Goal: Task Accomplishment & Management: Use online tool/utility

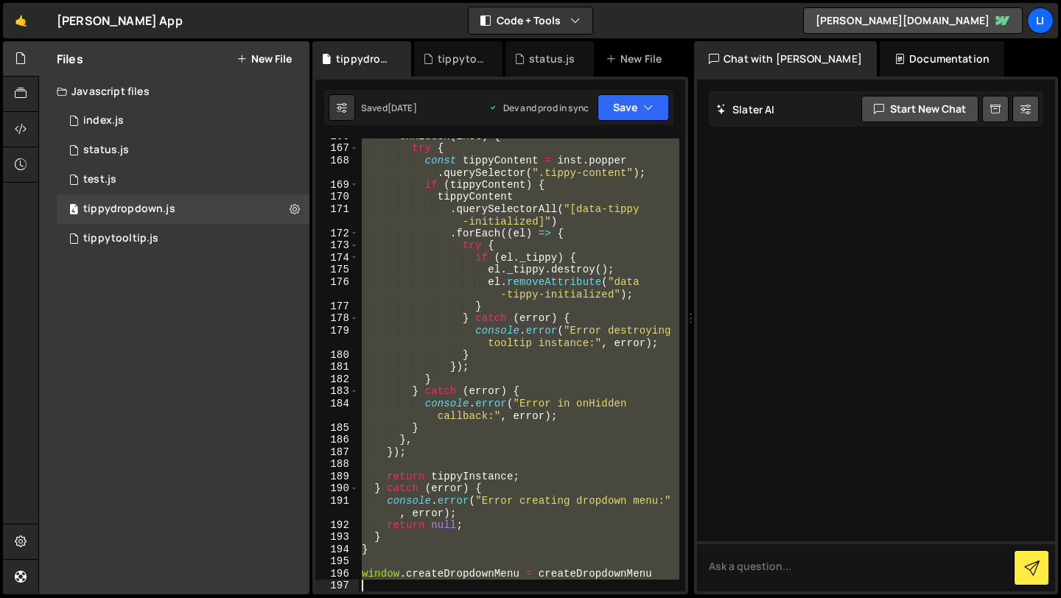
scroll to position [2500, 0]
drag, startPoint x: 363, startPoint y: 253, endPoint x: 445, endPoint y: 597, distance: 353.6
click at [445, 597] on div "Hold on a sec... Are you certain you wish to leave this page? Any changes you'v…" at bounding box center [530, 299] width 1061 height 598
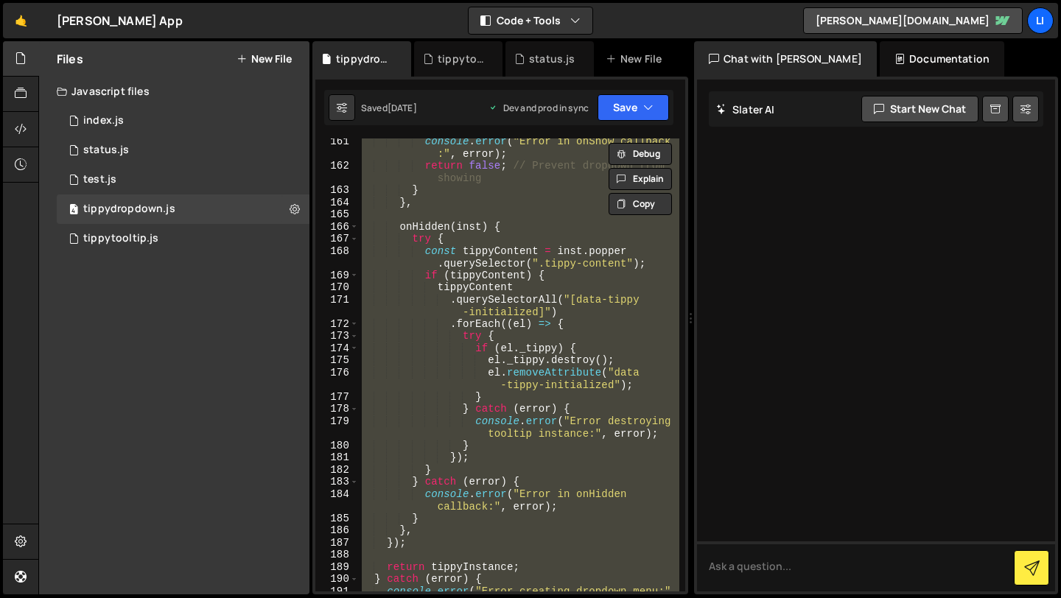
click at [496, 357] on div "console . error ( "Error in onShow callback :" , error ) ; return false ; // Pr…" at bounding box center [519, 364] width 320 height 453
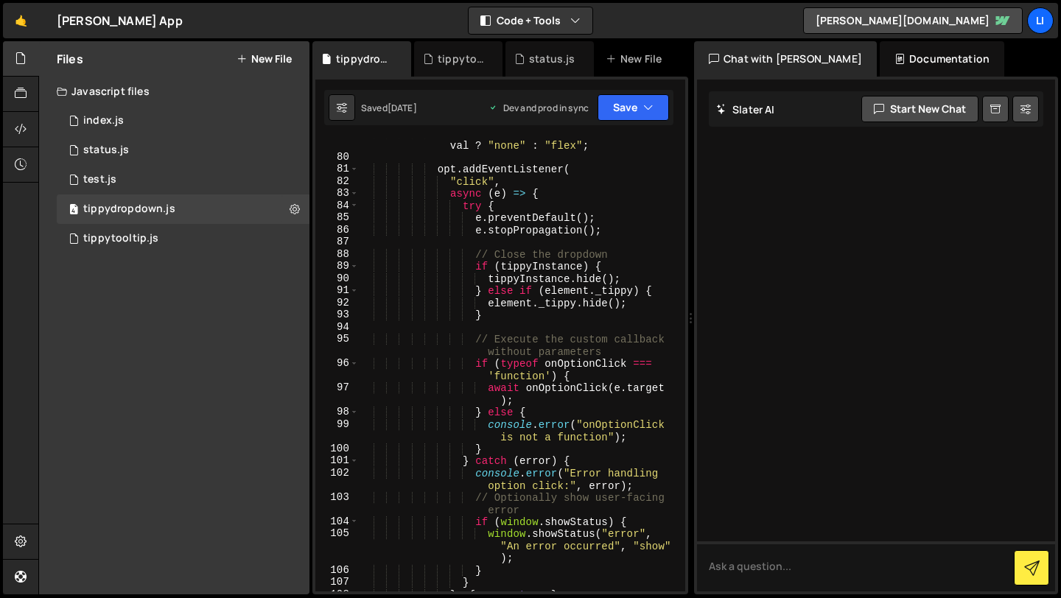
scroll to position [1198, 0]
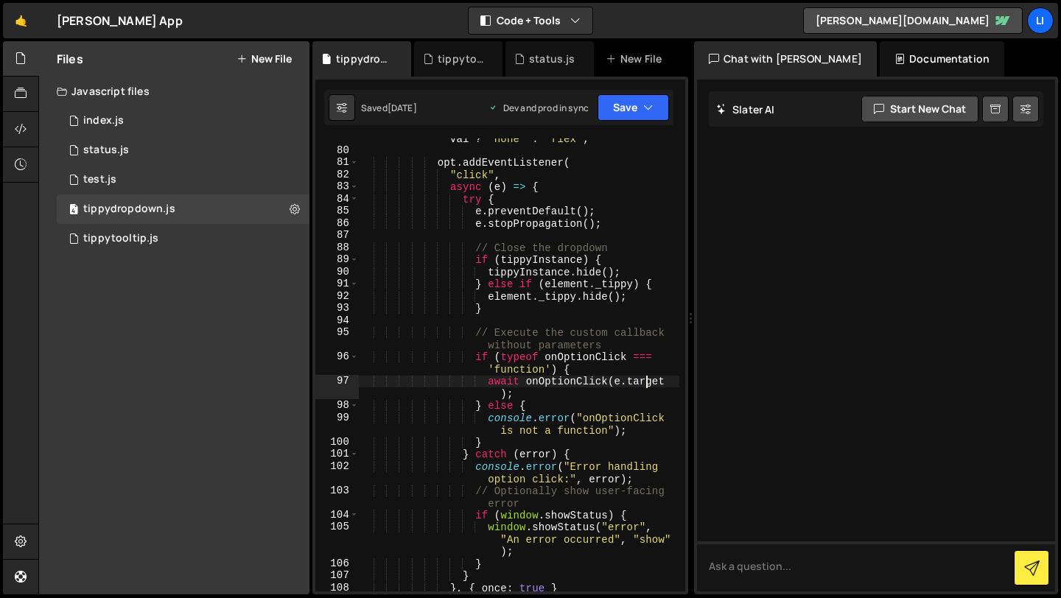
click at [647, 380] on div "opt . style . display = currentValue == val ? "none" : "flex" ; opt . addEventL…" at bounding box center [519, 365] width 320 height 490
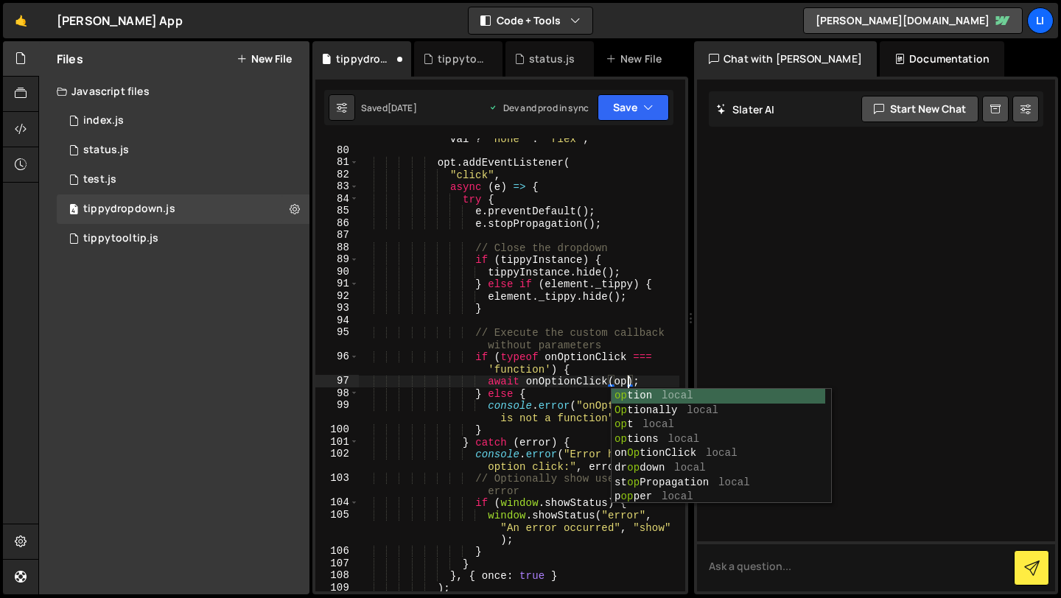
scroll to position [0, 18]
click at [661, 424] on div "opt ion local Opt ionally local opt local opt ions local on Opt ionClick local …" at bounding box center [718, 461] width 214 height 144
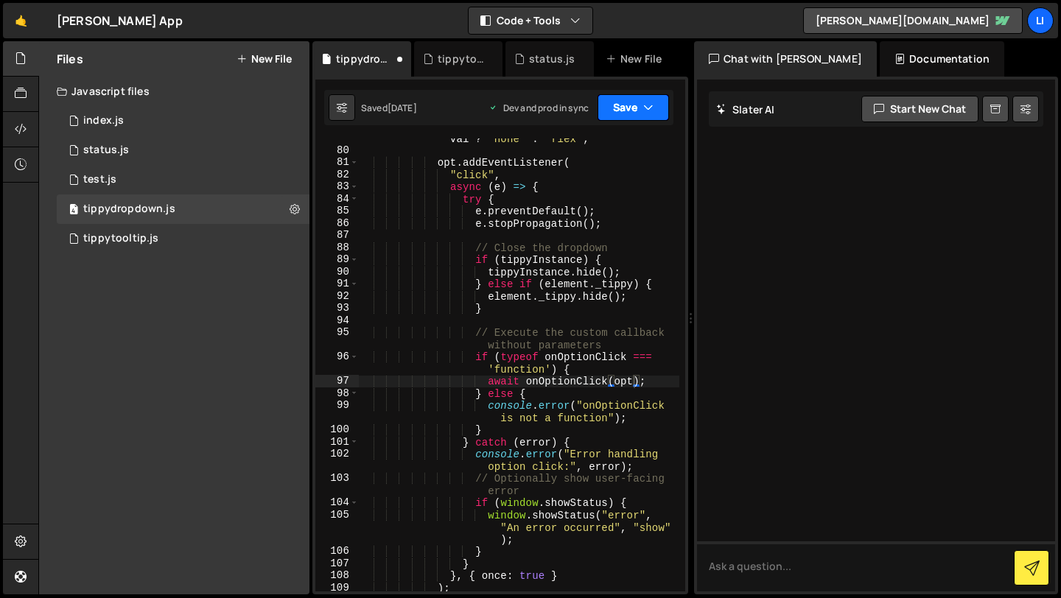
click at [622, 119] on button "Save" at bounding box center [632, 107] width 71 height 27
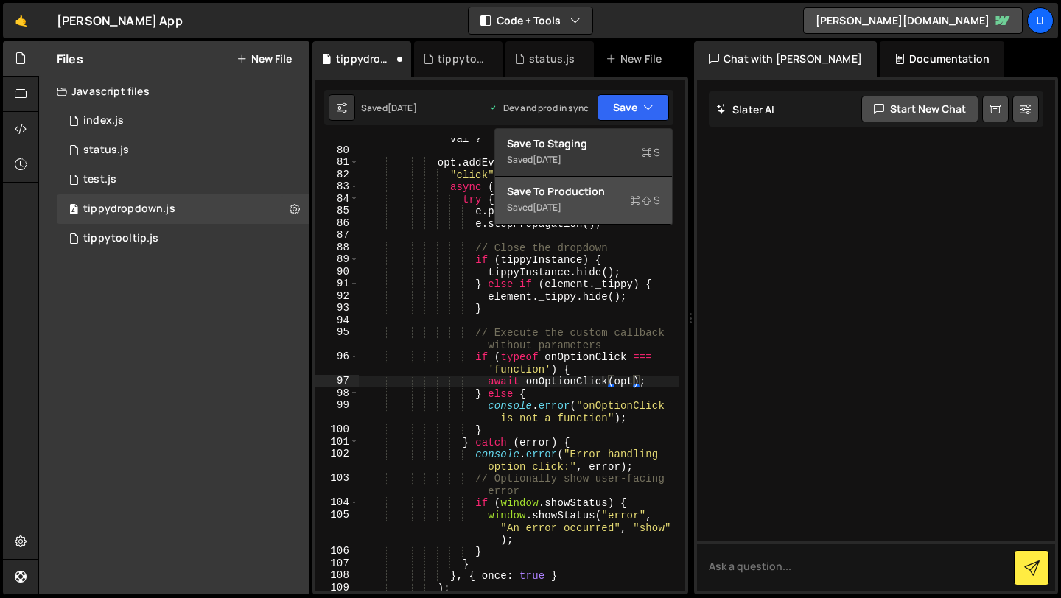
click at [592, 195] on div "Save to Production S" at bounding box center [583, 191] width 153 height 15
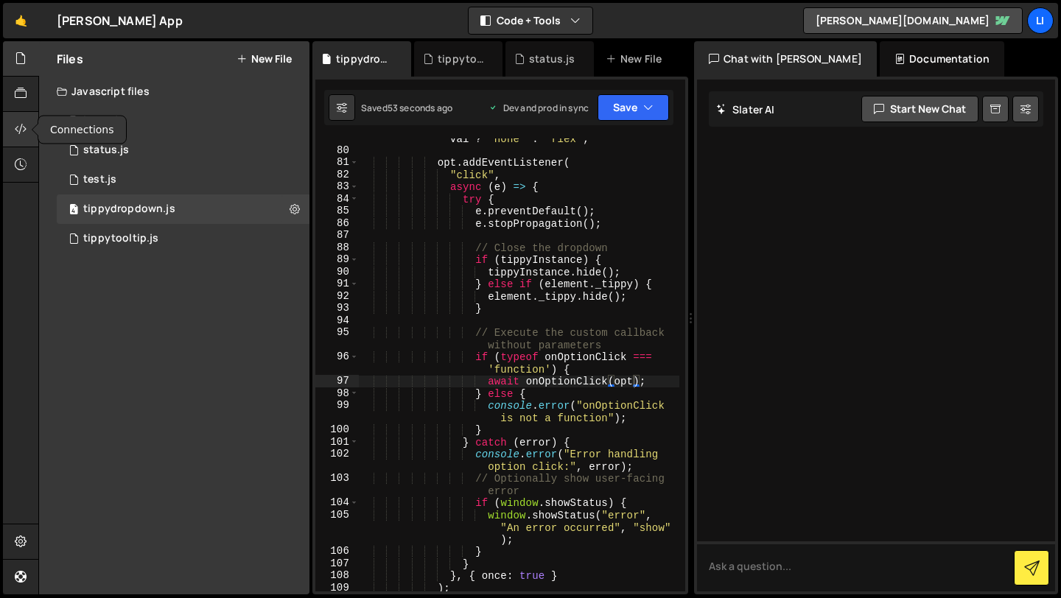
click at [21, 132] on icon at bounding box center [21, 129] width 12 height 16
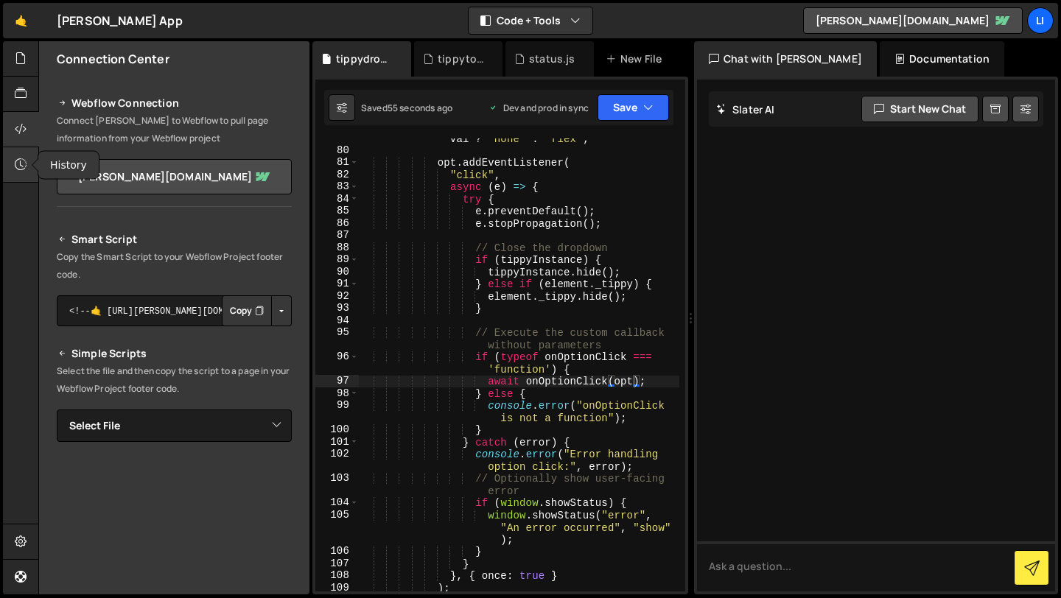
click at [21, 161] on icon at bounding box center [21, 164] width 12 height 16
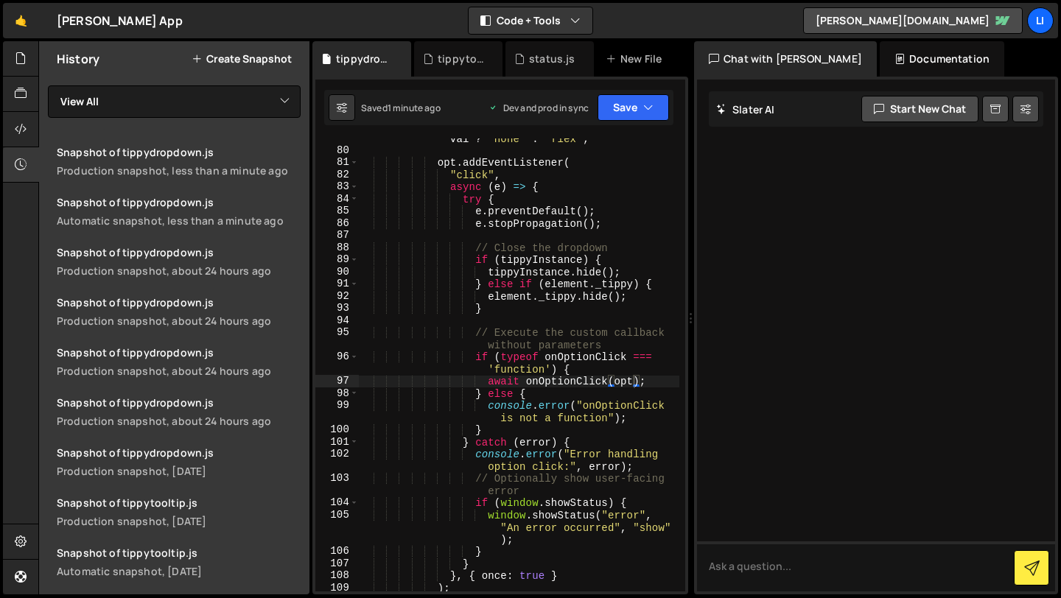
click at [633, 383] on div "opt . style . display = currentValue == val ? "none" : "flex" ; opt . addEventL…" at bounding box center [519, 365] width 320 height 490
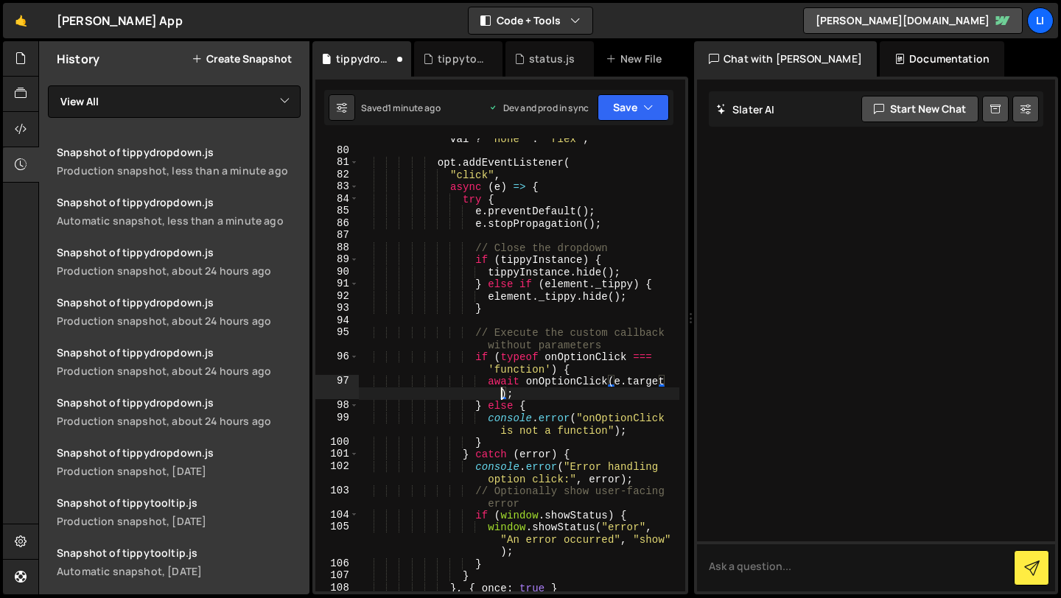
scroll to position [0, 21]
click at [634, 119] on button "Save" at bounding box center [632, 107] width 71 height 27
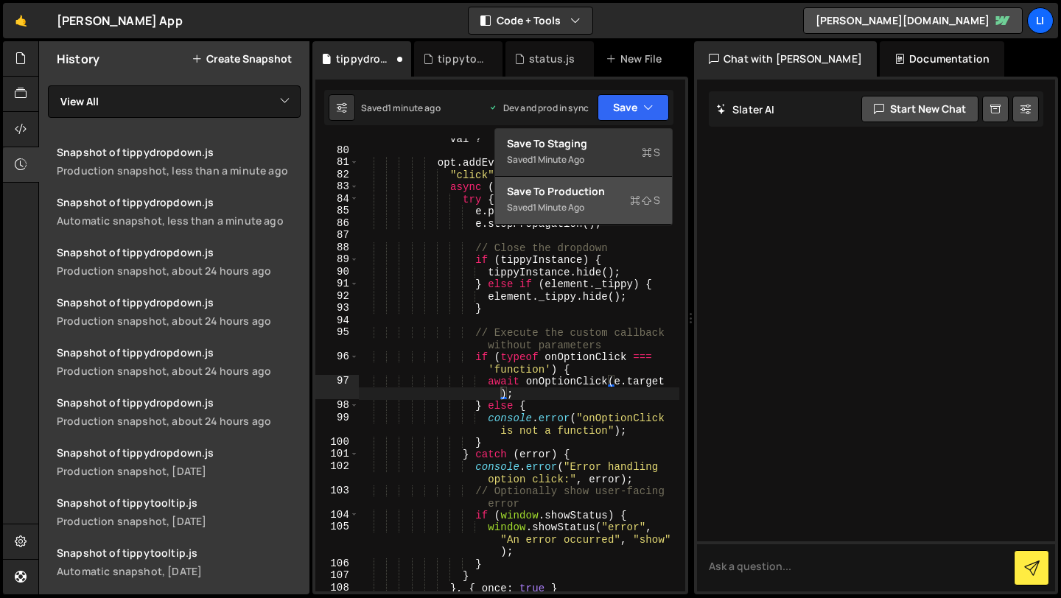
click at [598, 208] on div "Saved 1 minute ago" at bounding box center [583, 208] width 153 height 18
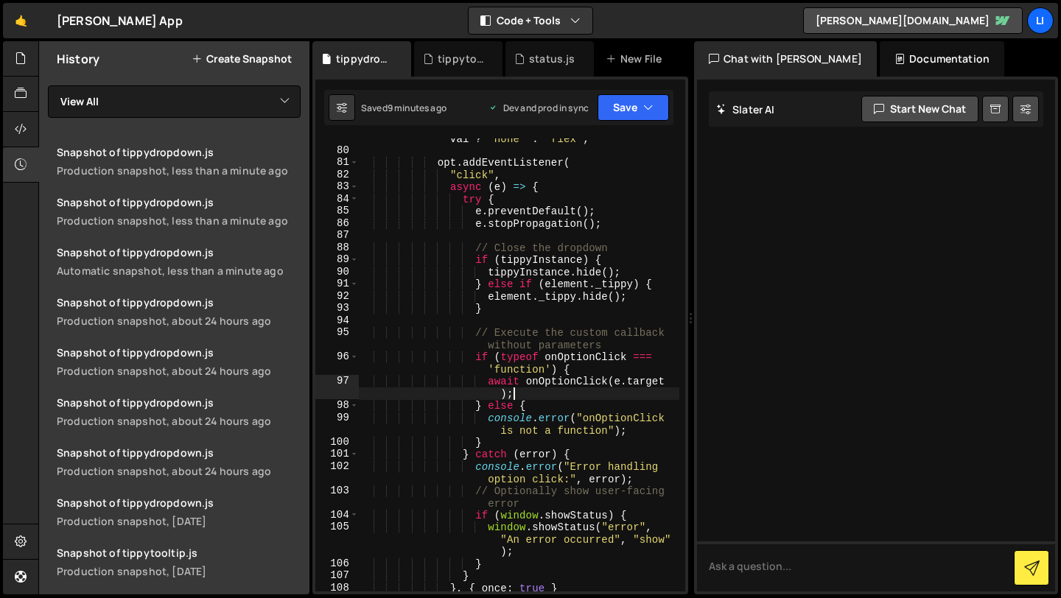
click at [579, 398] on div "opt . style . display = currentValue == val ? "none" : "flex" ; opt . addEventL…" at bounding box center [519, 365] width 320 height 490
drag, startPoint x: 617, startPoint y: 384, endPoint x: 530, endPoint y: 378, distance: 86.4
click at [530, 378] on div "opt . style . display = currentValue == val ? "none" : "flex" ; opt . addEventL…" at bounding box center [519, 365] width 320 height 490
click at [503, 389] on div "opt . style . display = currentValue == val ? "none" : "flex" ; opt . addEventL…" at bounding box center [519, 365] width 320 height 490
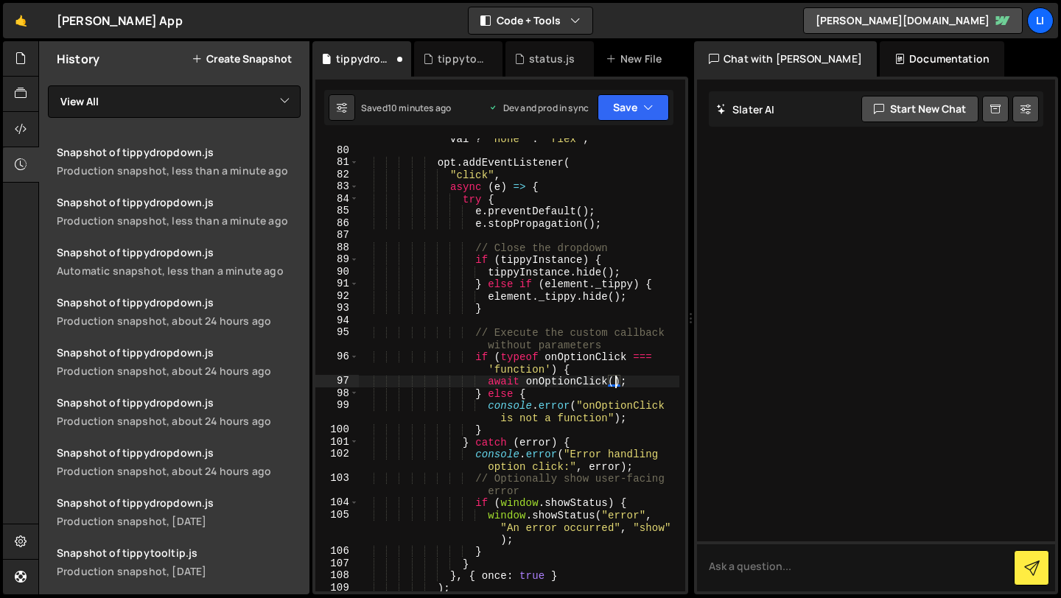
scroll to position [0, 18]
click at [628, 108] on button "Save" at bounding box center [632, 107] width 71 height 27
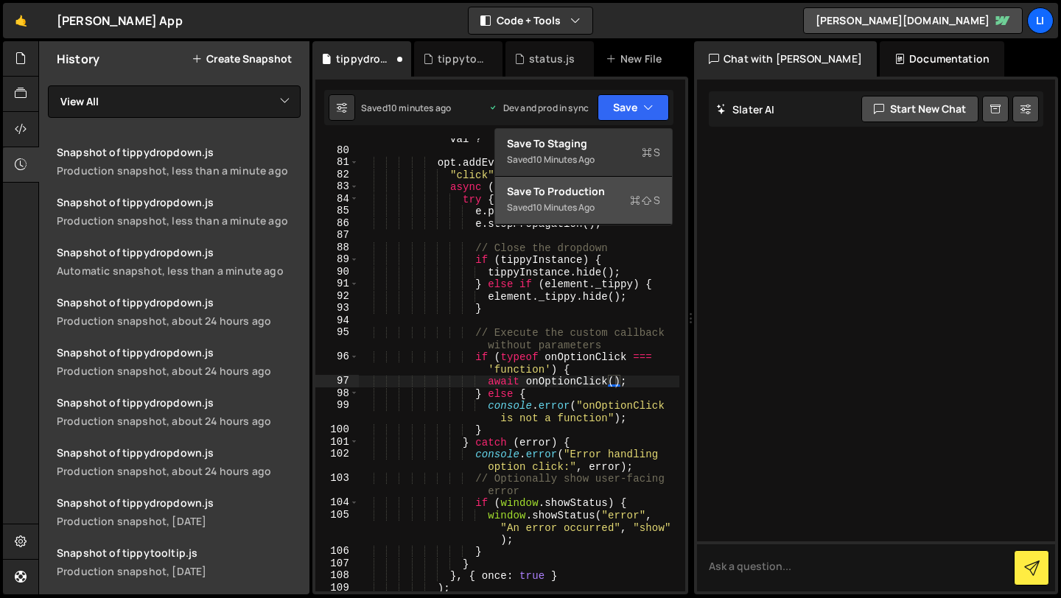
click at [579, 197] on div "Save to Production S" at bounding box center [583, 191] width 153 height 15
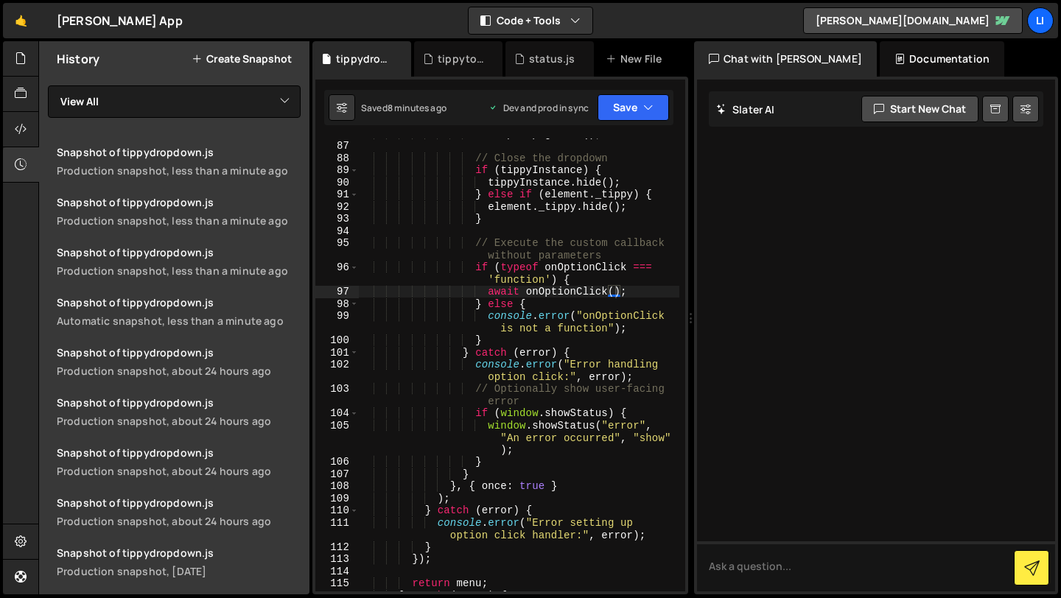
scroll to position [1291, 0]
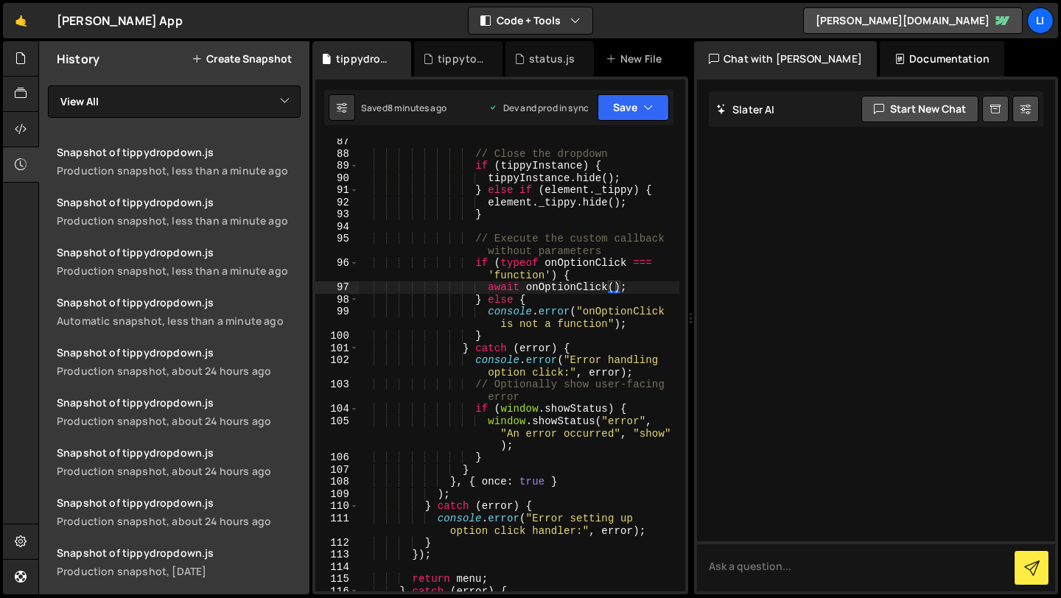
click at [616, 288] on div "// Close the dropdown if ( tippyInstance ) { tippyInstance . hide ( ) ; } else …" at bounding box center [519, 381] width 320 height 490
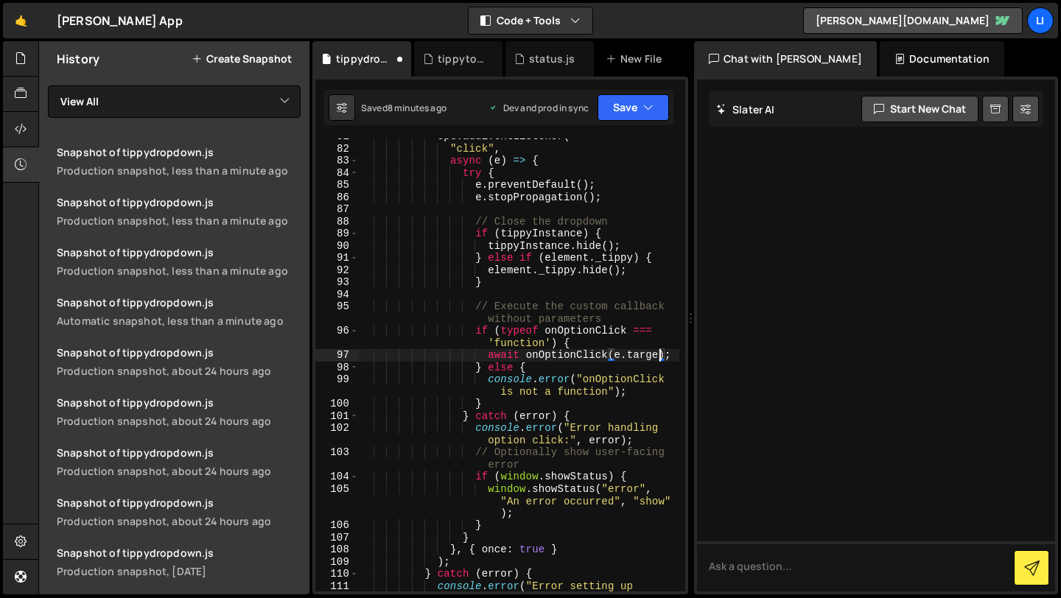
scroll to position [0, 21]
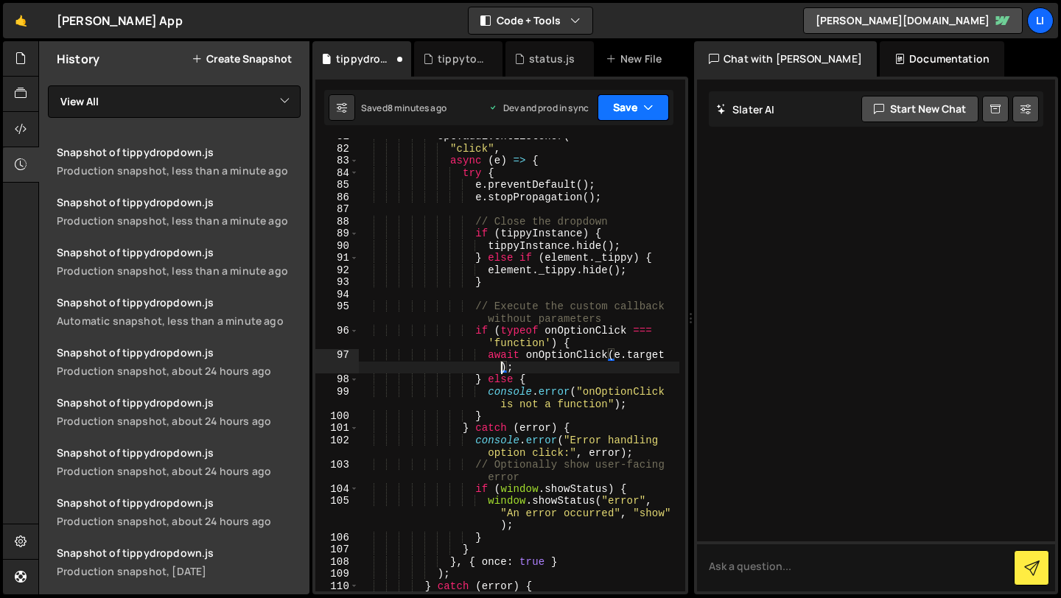
click at [642, 116] on button "Save" at bounding box center [632, 107] width 71 height 27
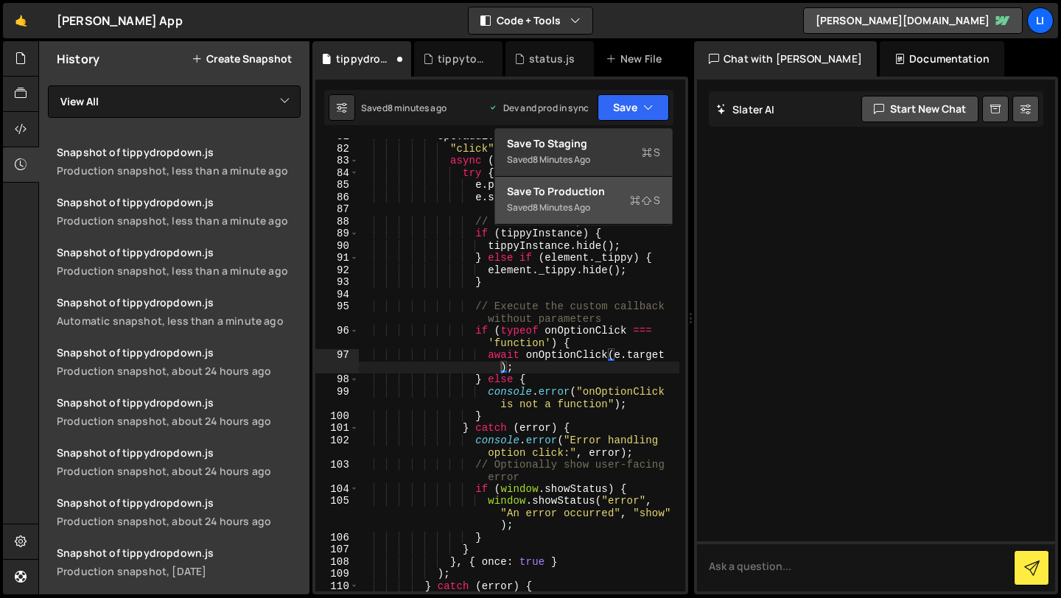
click at [608, 208] on div "Saved 8 minutes ago" at bounding box center [583, 208] width 153 height 18
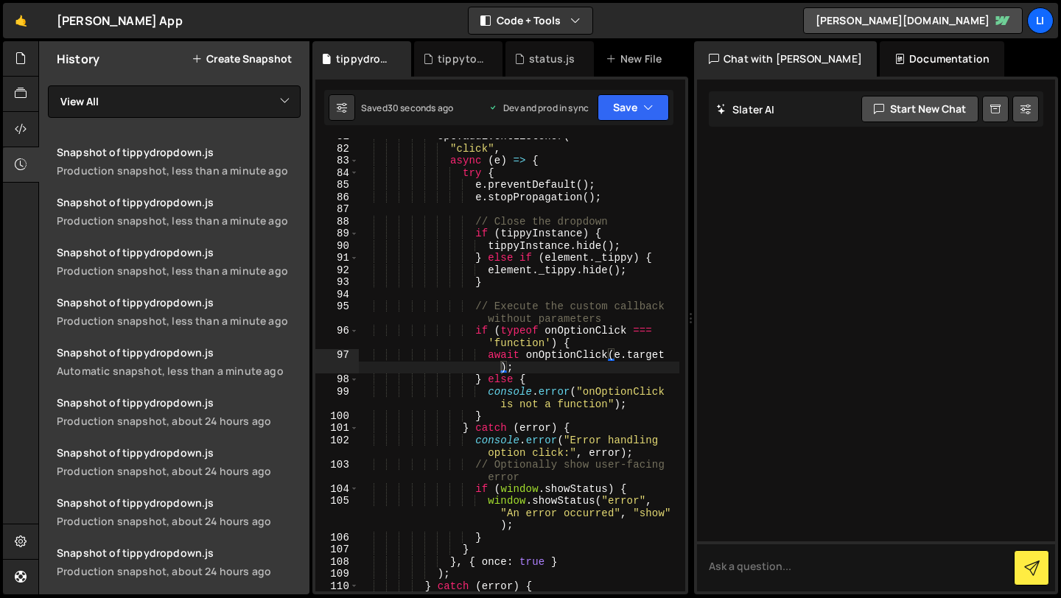
scroll to position [0, 16]
click at [500, 195] on div "opt . addEventListener ( "click" , async ( e ) => { try { e . preventDefault ( …" at bounding box center [519, 375] width 320 height 490
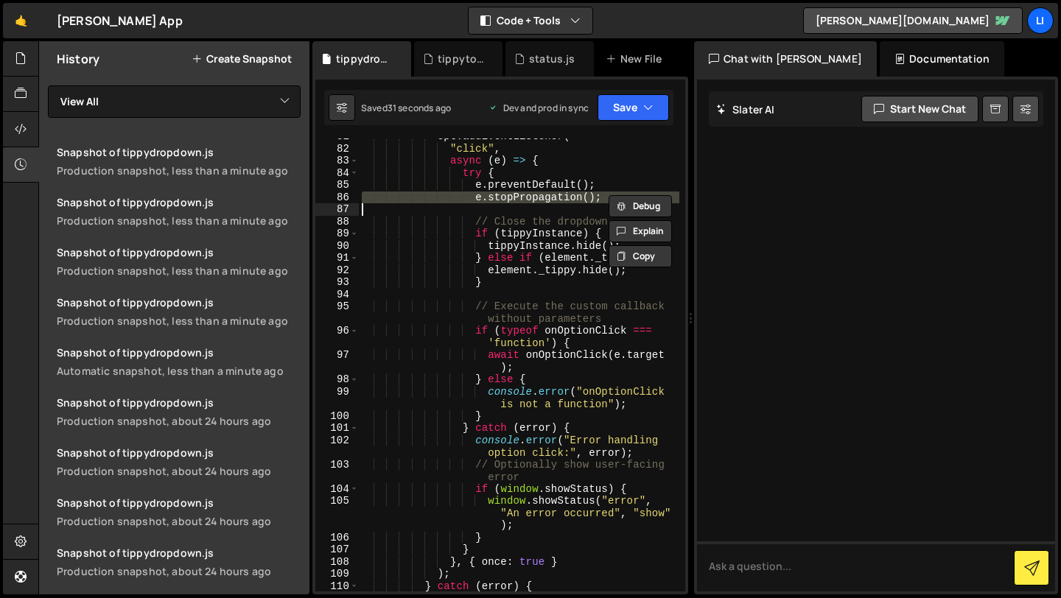
click at [500, 195] on div "opt . addEventListener ( "click" , async ( e ) => { try { e . preventDefault ( …" at bounding box center [519, 375] width 320 height 490
type textarea "window.createDropdownMenu = createDropdownMenu"
